Goal: Transaction & Acquisition: Purchase product/service

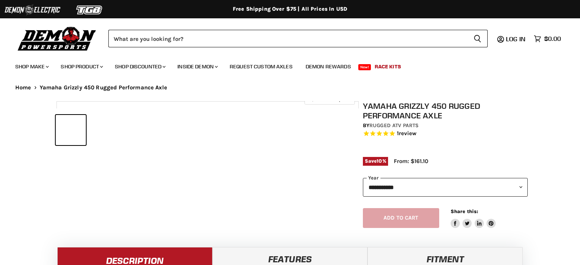
select select "******"
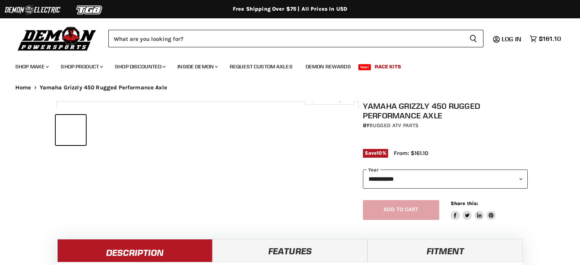
select select "******"
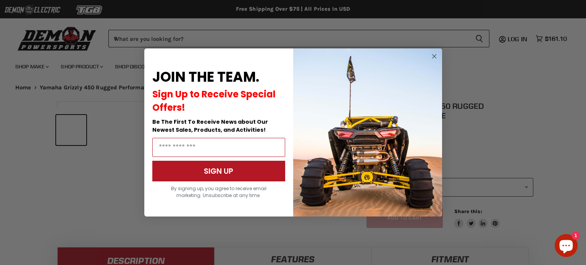
select select "******"
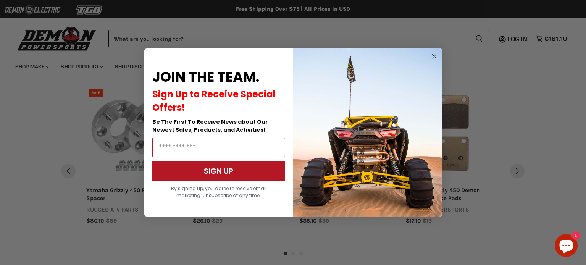
scroll to position [694, 0]
